Goal: Transaction & Acquisition: Purchase product/service

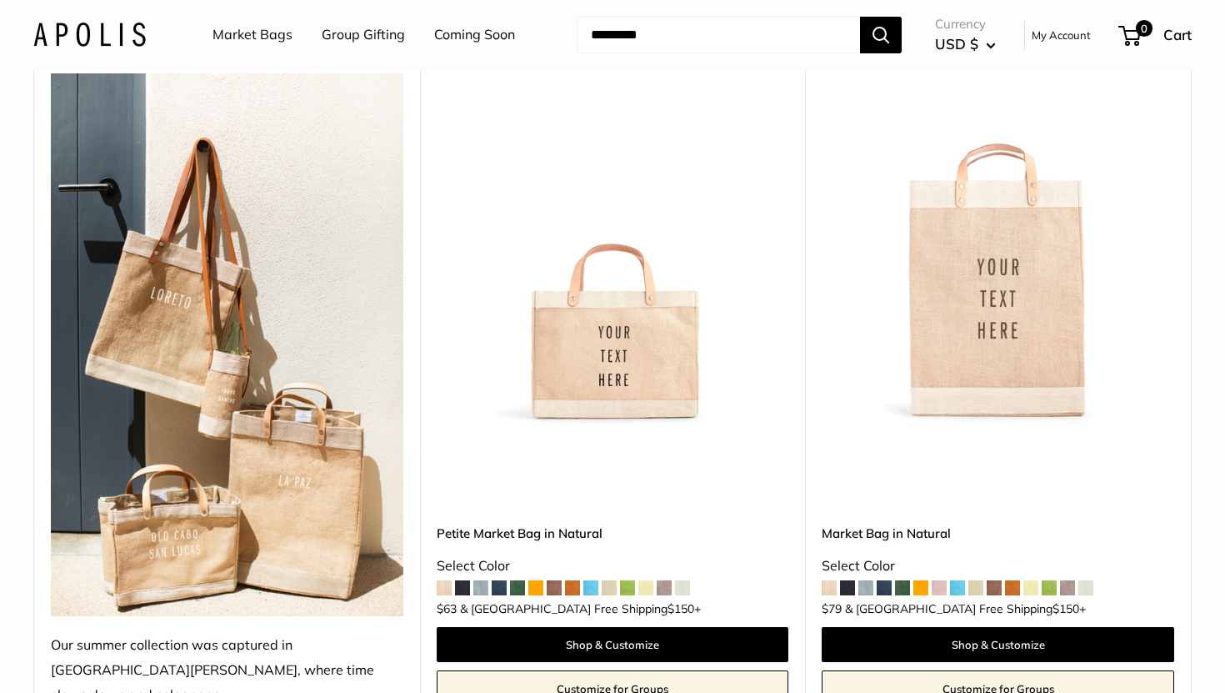
click at [0, 0] on img at bounding box center [0, 0] width 0 height 0
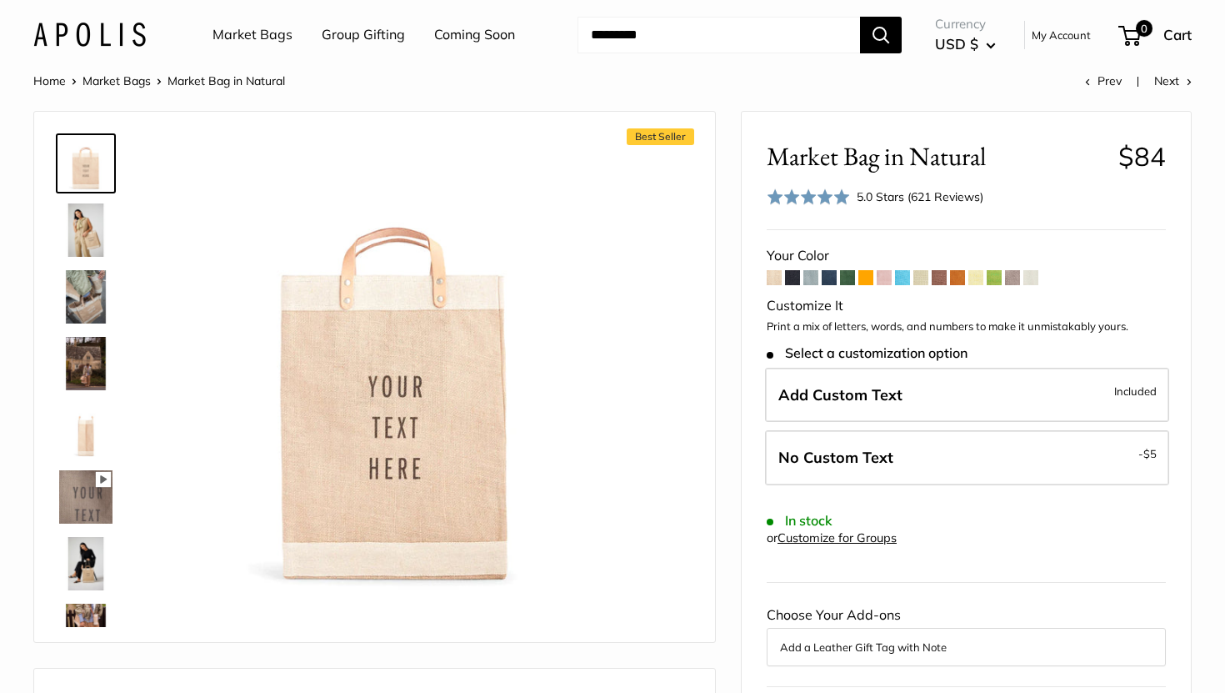
click at [798, 276] on span at bounding box center [792, 277] width 15 height 15
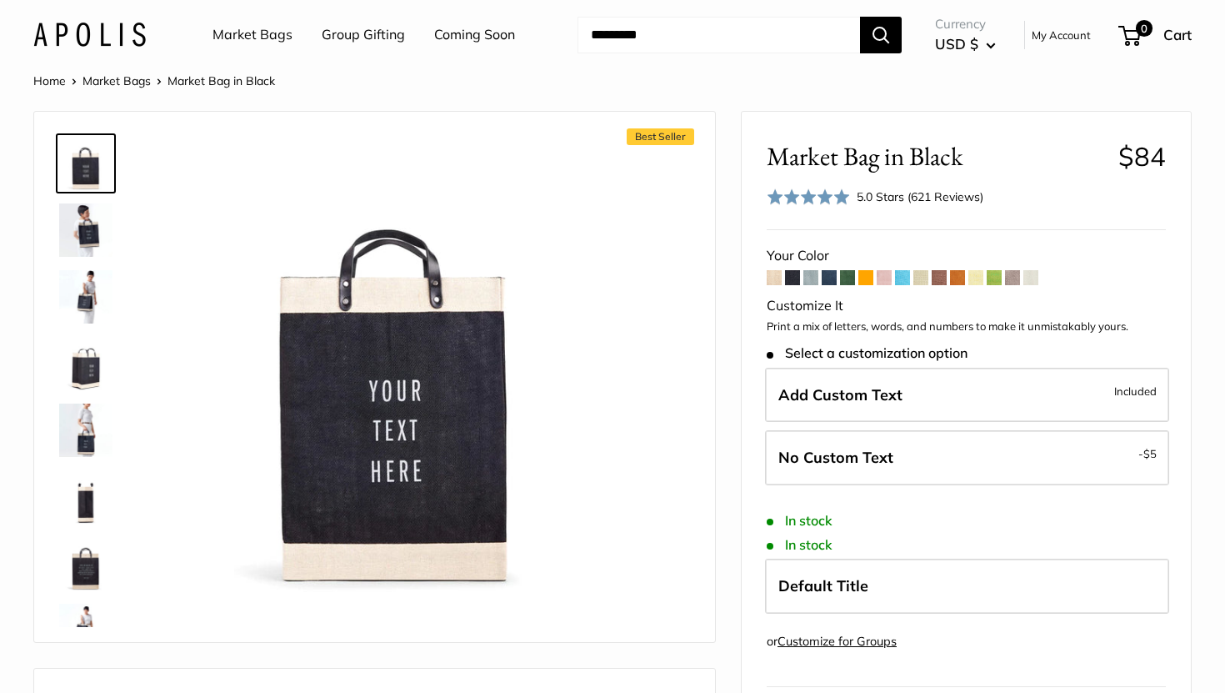
click at [84, 238] on img at bounding box center [85, 229] width 53 height 53
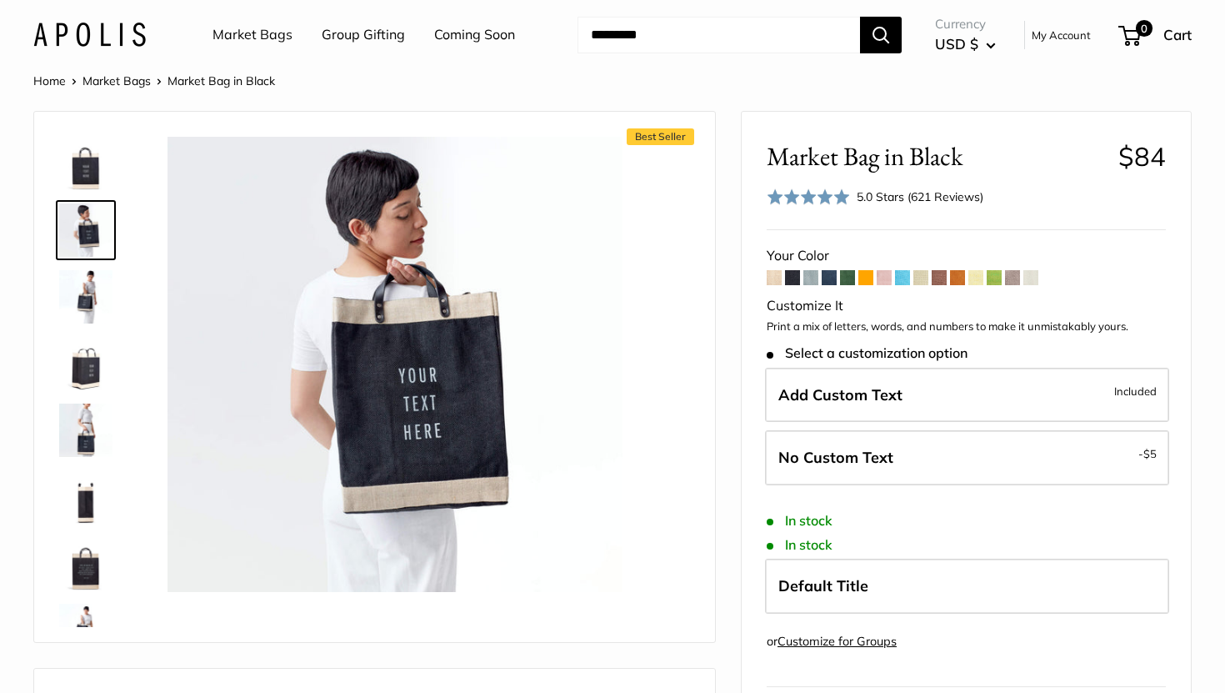
click at [89, 296] on img at bounding box center [85, 296] width 53 height 53
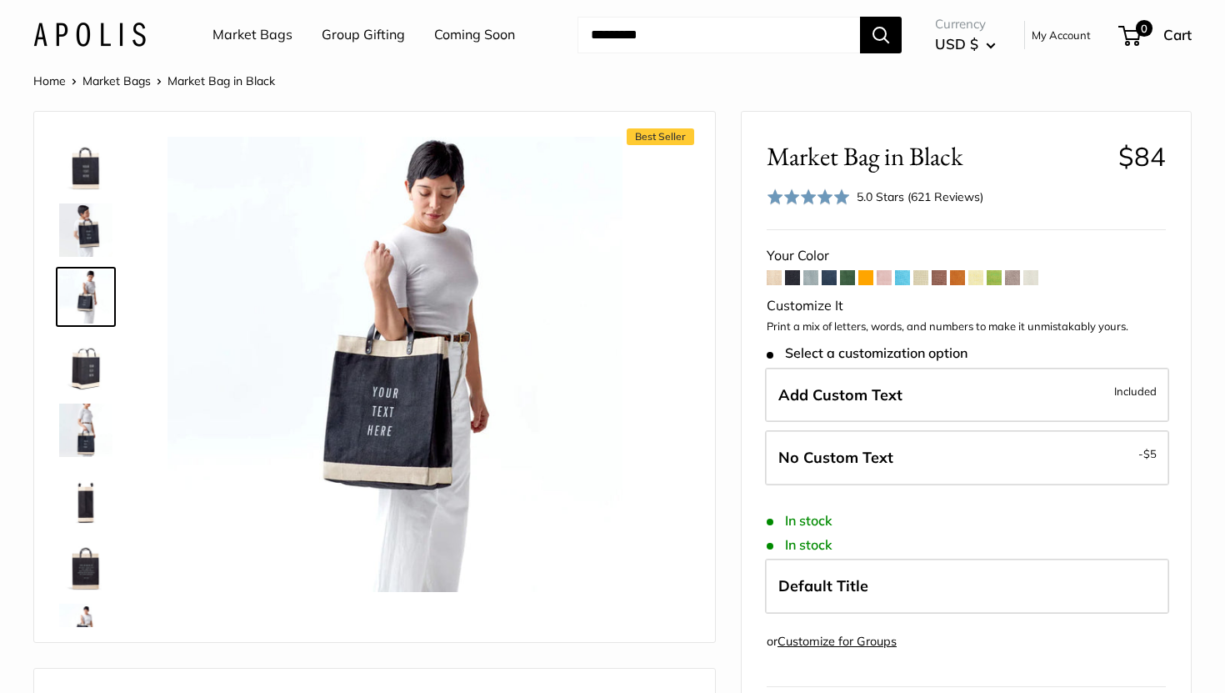
click at [92, 348] on img at bounding box center [85, 363] width 53 height 53
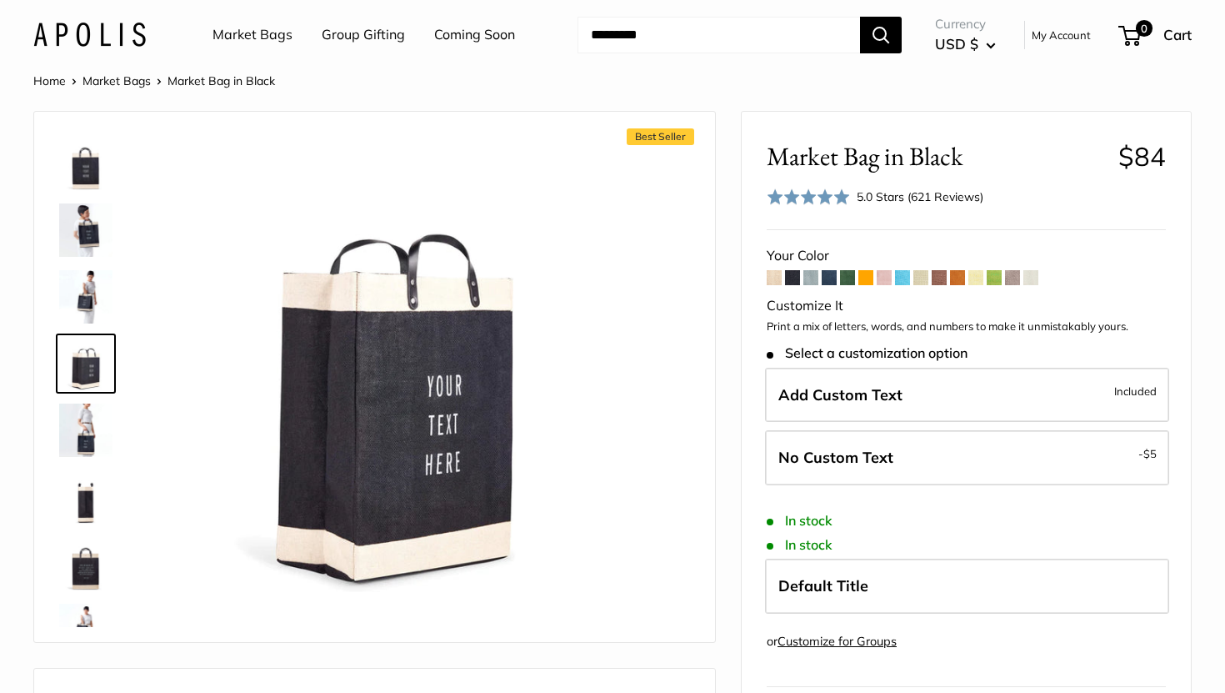
click at [88, 437] on img at bounding box center [85, 429] width 53 height 53
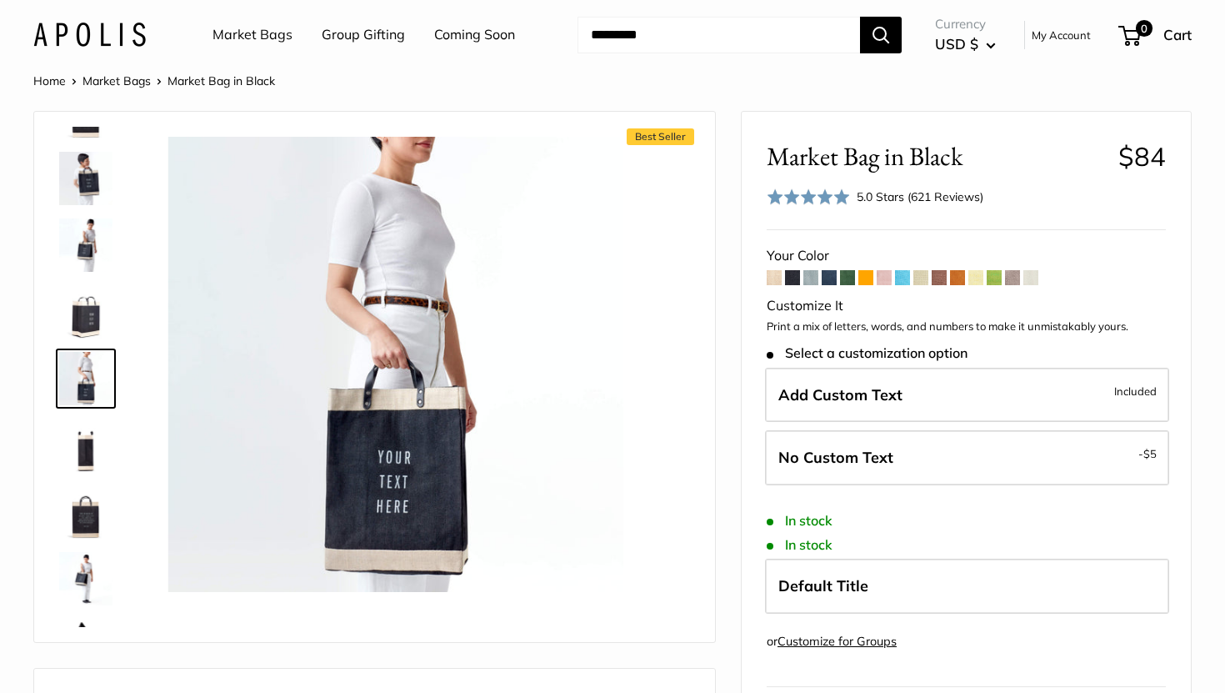
click at [80, 531] on img at bounding box center [85, 511] width 53 height 53
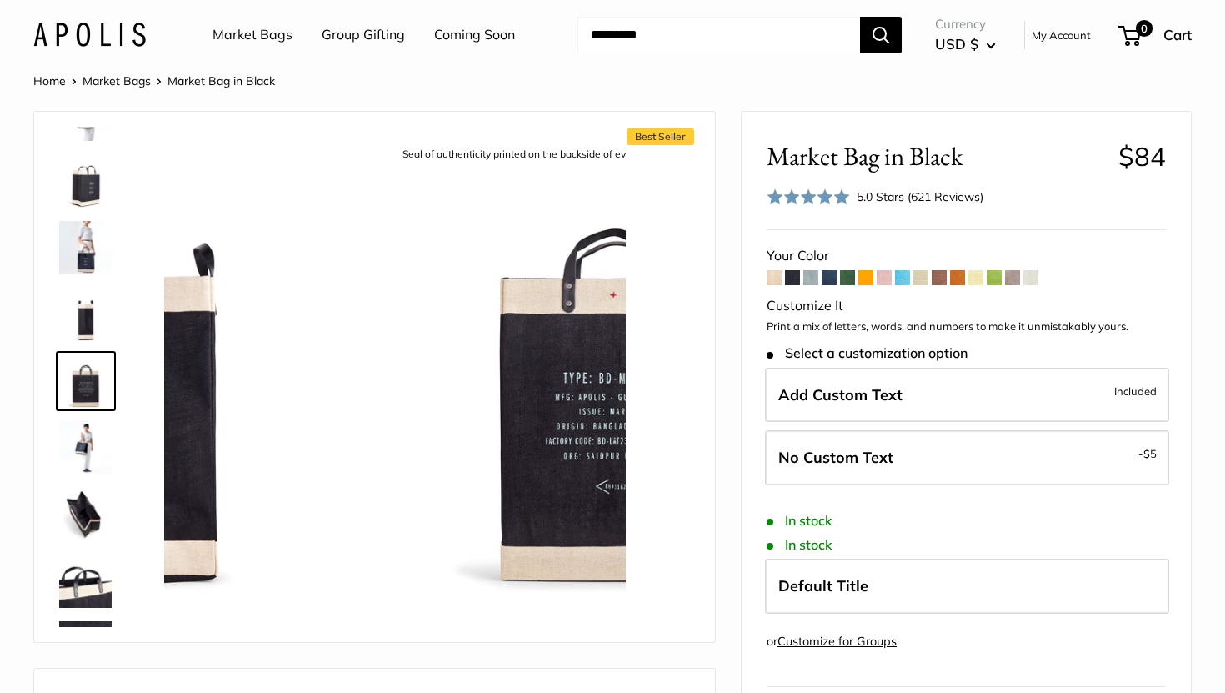
scroll to position [185, 0]
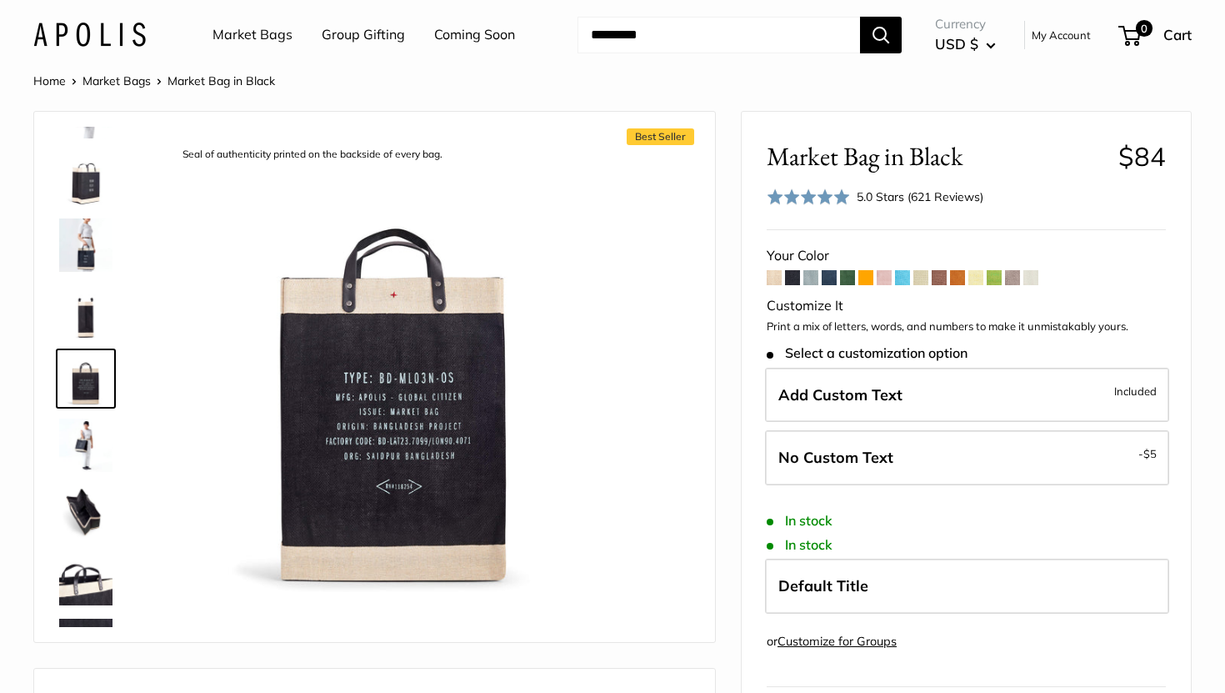
click at [85, 601] on img at bounding box center [85, 578] width 53 height 53
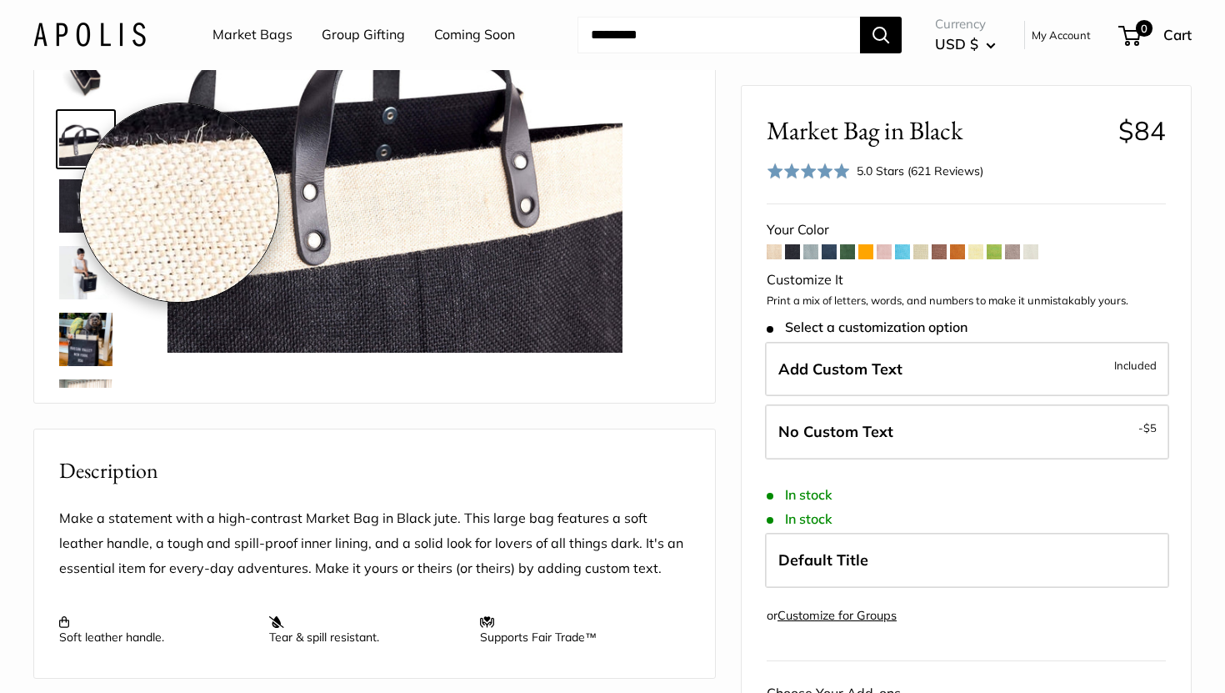
scroll to position [245, 0]
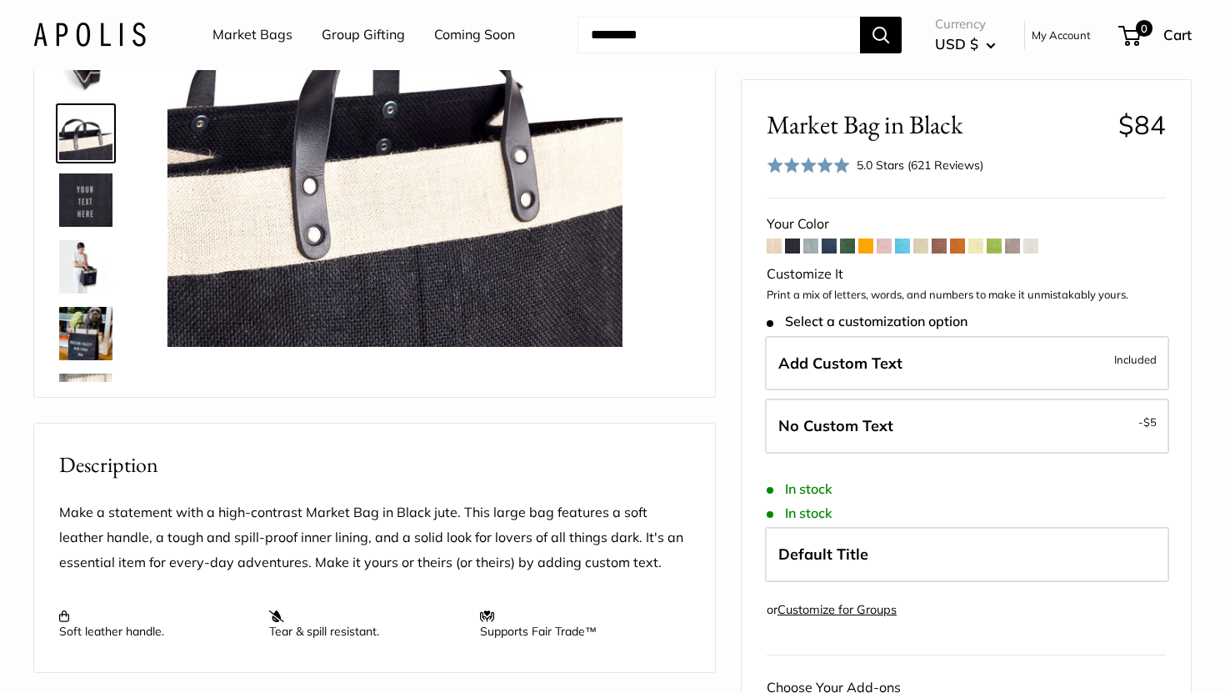
click at [94, 337] on img at bounding box center [85, 333] width 53 height 53
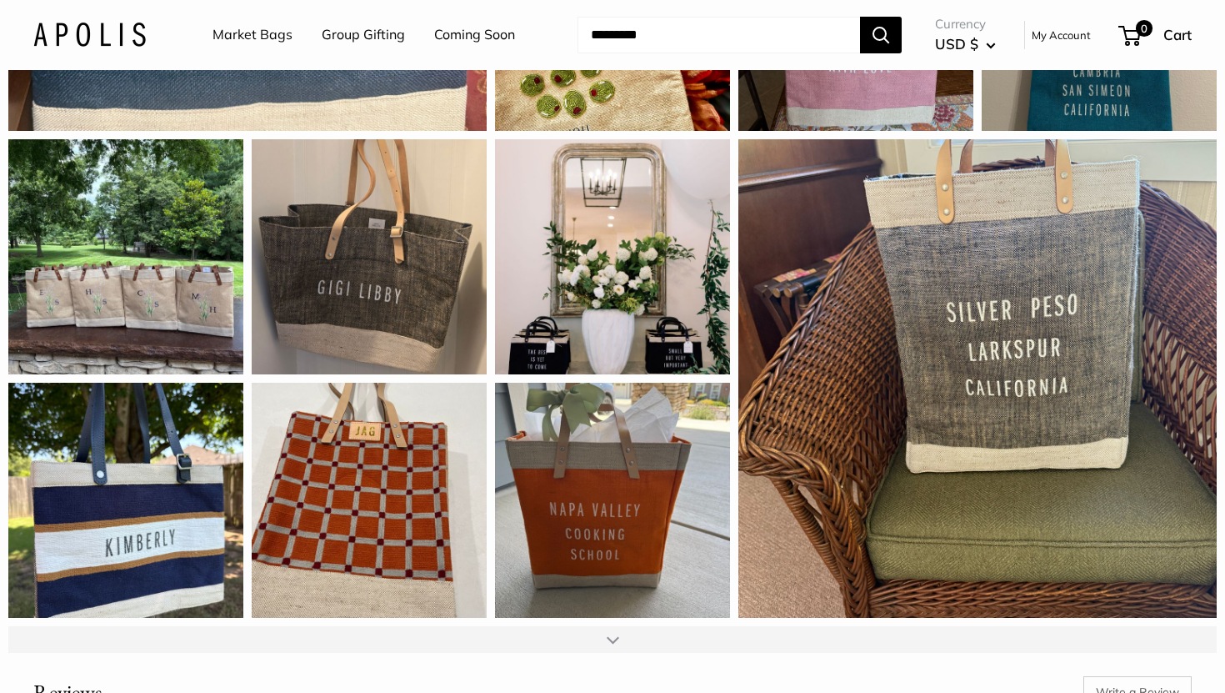
scroll to position [1846, 0]
